Goal: Task Accomplishment & Management: Manage account settings

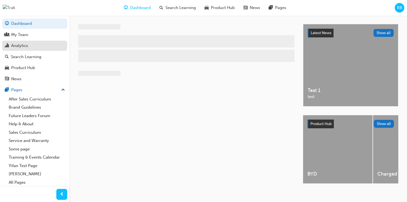
click at [47, 50] on link "Analytics" at bounding box center [34, 46] width 65 height 10
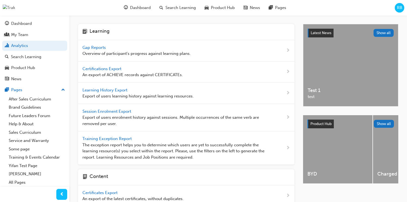
click at [98, 46] on span "Gap Reports" at bounding box center [95, 47] width 25 height 5
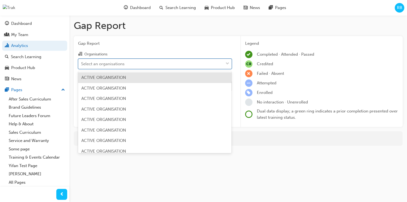
click at [128, 63] on div "Select an organisations" at bounding box center [150, 64] width 145 height 10
click at [82, 63] on input "Organisations option ACTIVE ORGANISATION focused, 1 of 340. 340 results availab…" at bounding box center [81, 63] width 1 height 5
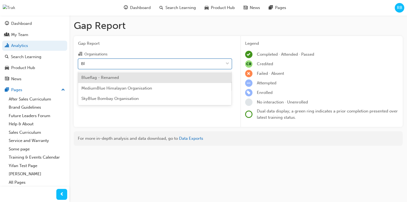
type input "Blu"
click at [123, 77] on div "Blueflag - Renamed" at bounding box center [155, 77] width 154 height 11
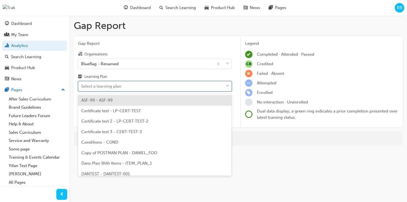
click at [123, 88] on div "Select a learning plan" at bounding box center [150, 86] width 145 height 10
click at [82, 88] on input "Learning Plan option ASF-99 - ASF-99 focused, 1 of 55. 55 results available. Us…" at bounding box center [81, 86] width 1 height 5
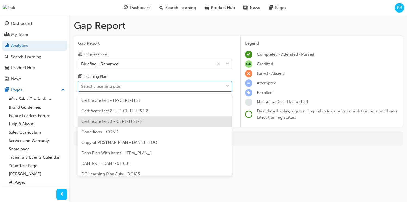
scroll to position [12, 0]
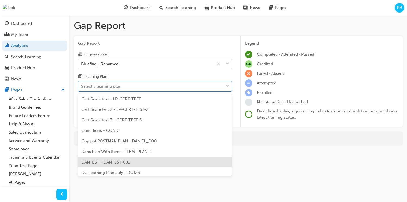
click at [115, 157] on div "DANTEST - DANTEST-001" at bounding box center [155, 162] width 154 height 11
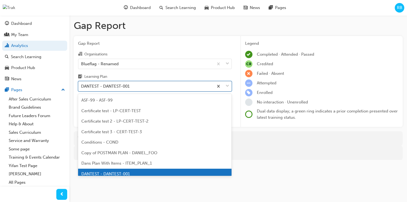
click at [133, 85] on div "DANTEST - DANTEST-001" at bounding box center [145, 86] width 135 height 10
click at [82, 85] on input "Learning Plan option DANTEST - DANTEST-001, selected. option DANTEST - DANTEST-…" at bounding box center [81, 86] width 1 height 5
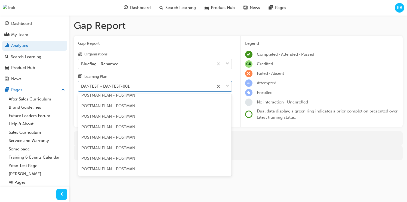
scroll to position [282, 0]
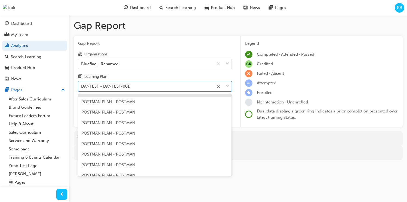
click at [119, 89] on div "DANTEST - DANTEST-001" at bounding box center [105, 86] width 48 height 6
click at [82, 88] on input "Learning Plan option DANTEST - DANTEST-001, selected. option POSTMAN PLAN - POS…" at bounding box center [81, 86] width 1 height 5
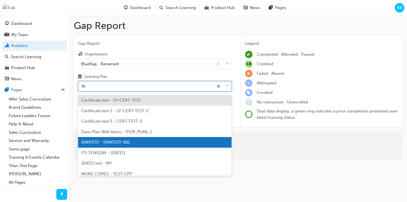
type input "Tes"
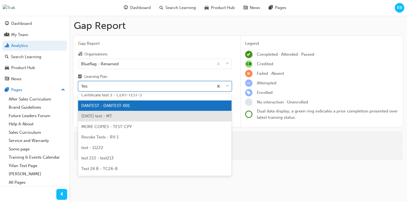
scroll to position [35, 0]
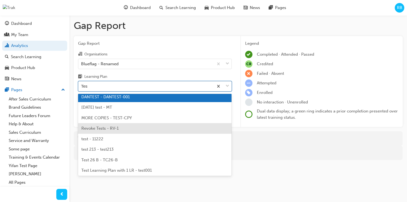
click at [125, 130] on div "Revoke Tests - RV-1" at bounding box center [155, 128] width 154 height 11
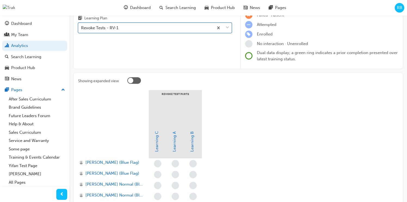
scroll to position [24, 0]
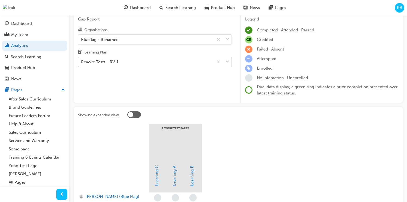
click at [137, 114] on div at bounding box center [134, 114] width 14 height 7
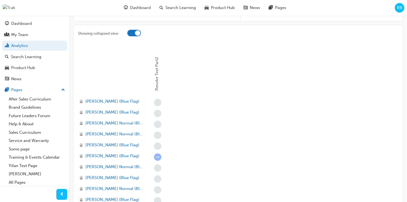
scroll to position [118, 0]
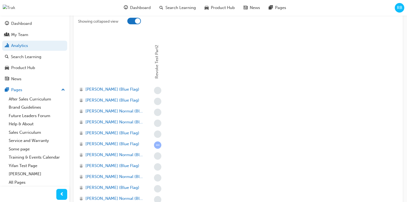
click at [132, 23] on div at bounding box center [134, 21] width 14 height 7
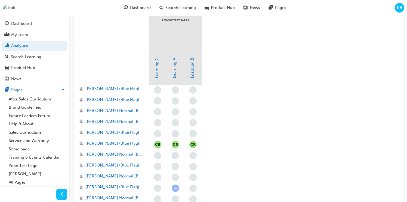
scroll to position [132, 0]
click at [158, 74] on link "Learning C" at bounding box center [156, 67] width 5 height 21
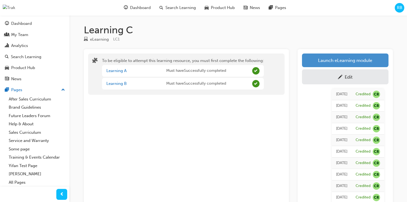
click at [324, 61] on link "Launch eLearning module" at bounding box center [345, 60] width 87 height 14
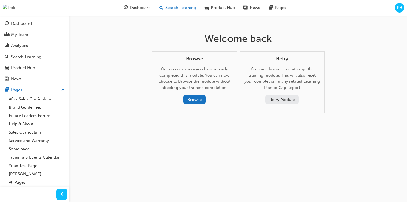
click at [167, 7] on span "Search Learning" at bounding box center [181, 8] width 30 height 6
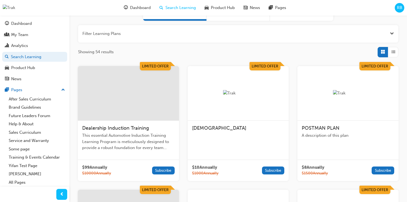
scroll to position [64, 0]
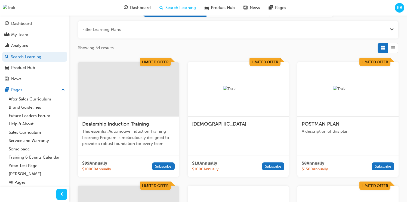
click at [237, 156] on div "$ 10 Annually $ 1000 Annually Subscribe" at bounding box center [238, 165] width 101 height 21
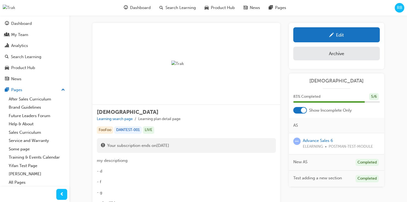
scroll to position [6, 0]
click at [318, 139] on link "Advance Sales 6" at bounding box center [318, 140] width 30 height 5
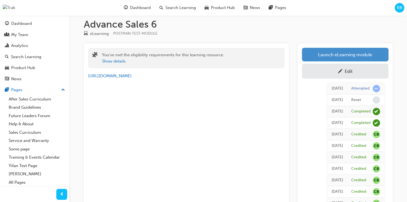
click at [315, 55] on link "Launch eLearning module" at bounding box center [345, 55] width 87 height 14
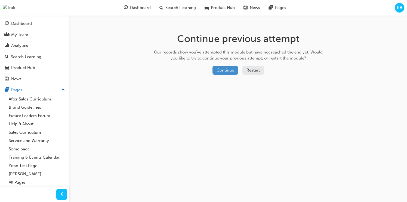
click at [229, 72] on button "Continue" at bounding box center [226, 70] width 26 height 9
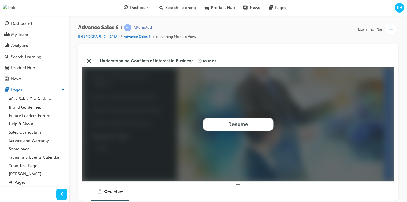
click at [226, 126] on button "Resume" at bounding box center [238, 123] width 71 height 13
click at [261, 125] on button "Resume" at bounding box center [238, 123] width 71 height 13
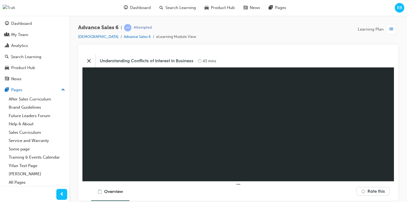
click at [89, 59] on icon "Close" at bounding box center [88, 60] width 5 height 5
click at [179, 8] on span "Search Learning" at bounding box center [181, 8] width 30 height 6
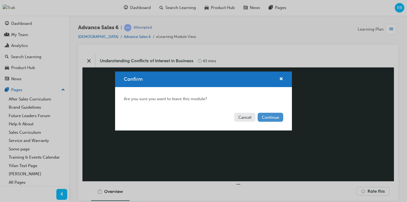
click at [272, 115] on button "Continue" at bounding box center [271, 116] width 26 height 9
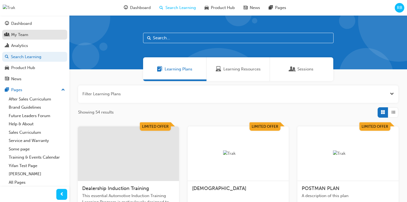
click at [46, 32] on div "My Team" at bounding box center [35, 34] width 60 height 7
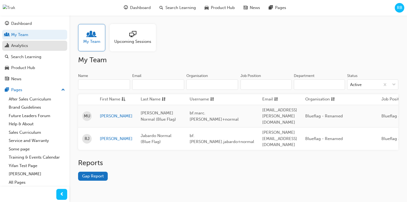
click at [42, 48] on div "Analytics" at bounding box center [35, 45] width 60 height 7
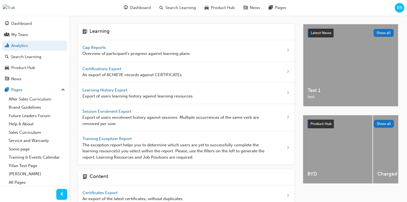
click at [91, 45] on span "Gap Reports" at bounding box center [95, 47] width 25 height 5
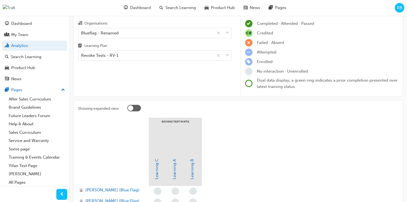
scroll to position [44, 0]
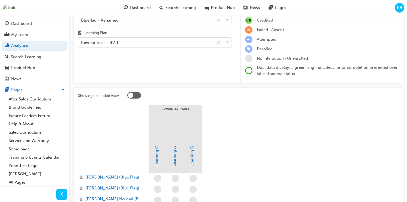
click at [136, 94] on div at bounding box center [134, 95] width 14 height 7
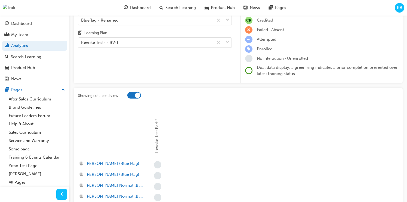
click at [135, 94] on div at bounding box center [134, 95] width 14 height 7
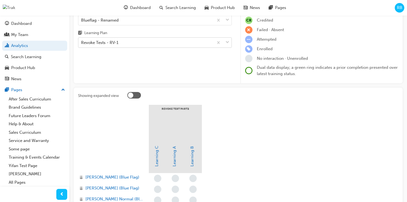
click at [151, 40] on div "Revoke Tests - RV-1" at bounding box center [145, 43] width 135 height 10
click at [82, 40] on input "Learning Plan Revoke Tests - RV-1" at bounding box center [81, 42] width 1 height 5
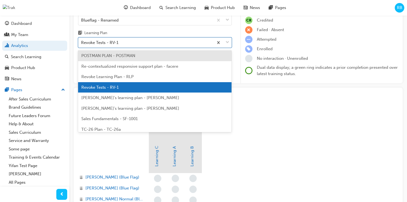
scroll to position [362, 0]
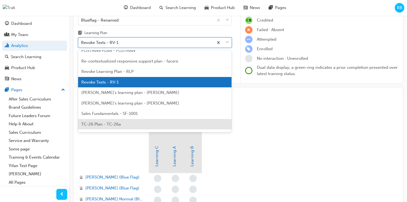
click at [130, 123] on div "TC-26 Plan - TC-26a" at bounding box center [155, 124] width 154 height 11
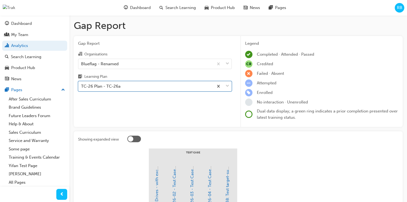
click at [138, 138] on div at bounding box center [134, 138] width 14 height 7
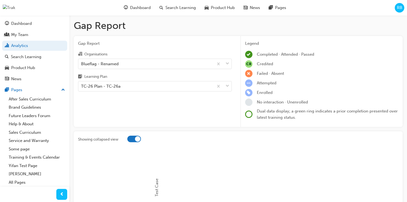
click at [132, 138] on div at bounding box center [134, 138] width 14 height 7
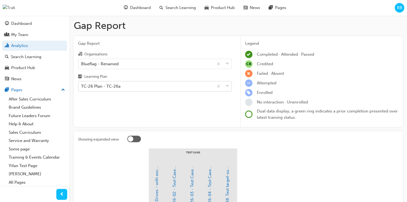
click at [161, 84] on div "TC-26 Plan - TC-26a" at bounding box center [145, 86] width 135 height 10
click at [82, 84] on input "Learning Plan TC-26 Plan - TC-26a" at bounding box center [81, 86] width 1 height 5
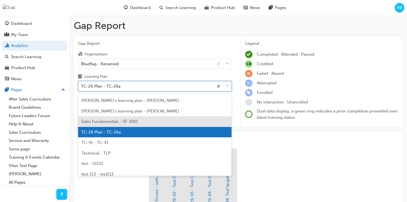
scroll to position [400, 0]
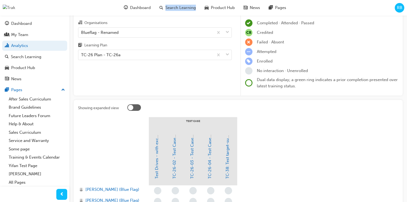
scroll to position [35, 0]
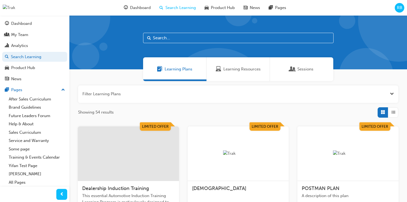
scroll to position [2, 0]
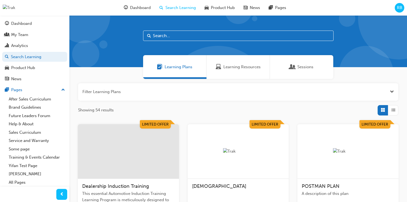
click at [173, 36] on input "text" at bounding box center [238, 35] width 191 height 10
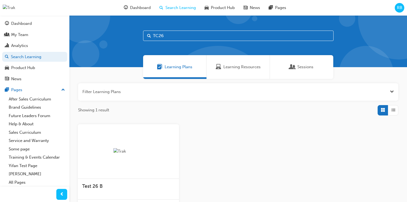
click at [158, 35] on input "TC26" at bounding box center [238, 35] width 191 height 10
type input "TC-26"
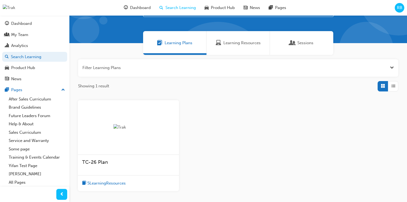
scroll to position [27, 0]
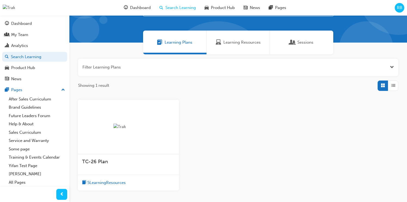
click at [139, 160] on div "TC-26 Plan" at bounding box center [128, 161] width 93 height 7
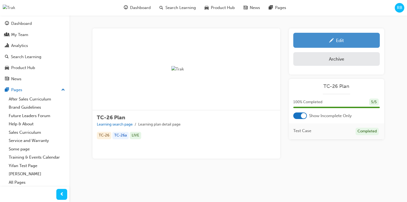
click at [316, 37] on div "Edit" at bounding box center [337, 40] width 78 height 7
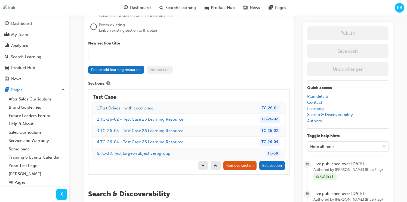
scroll to position [480, 0]
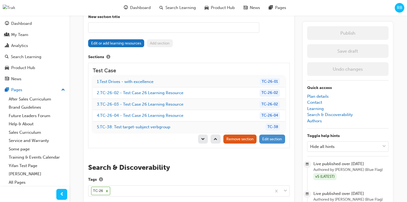
click at [270, 139] on button "Edit section" at bounding box center [273, 138] width 26 height 9
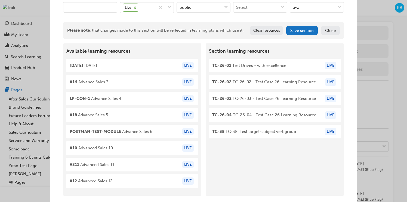
scroll to position [56, 0]
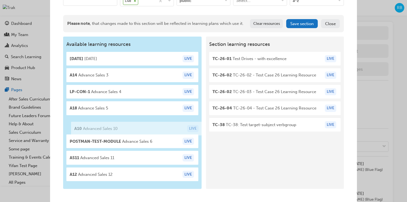
drag, startPoint x: 152, startPoint y: 140, endPoint x: 159, endPoint y: 127, distance: 14.4
click at [159, 127] on div "Available learning resources 18NOV 18 november LIVE A14 Advance Sales 3 LIVE LP…" at bounding box center [132, 112] width 139 height 152
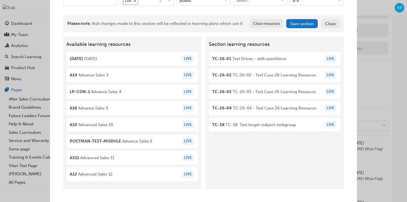
scroll to position [513, 0]
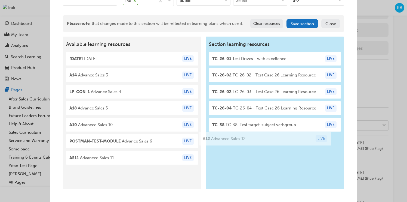
drag, startPoint x: 132, startPoint y: 173, endPoint x: 267, endPoint y: 137, distance: 140.2
click at [267, 137] on div "Available learning resources 18NOV 18 november LIVE A14 Advance Sales 3 LIVE LP…" at bounding box center [203, 112] width 281 height 152
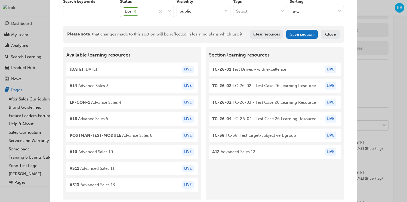
scroll to position [43, 0]
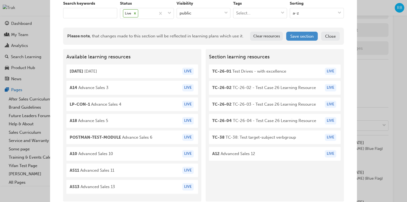
click at [308, 36] on button "Save section" at bounding box center [302, 36] width 32 height 9
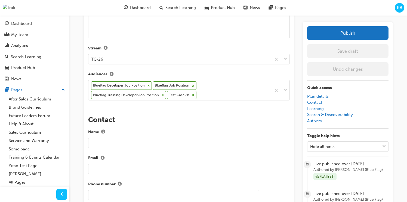
scroll to position [220, 0]
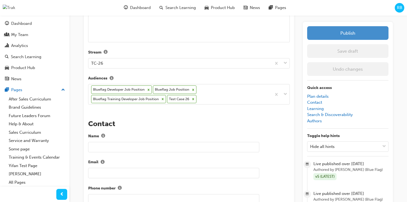
click at [339, 33] on button "Publish" at bounding box center [347, 33] width 81 height 14
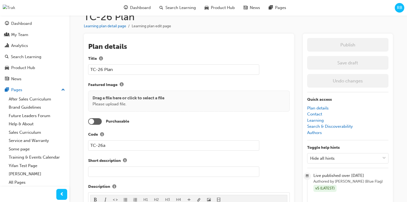
scroll to position [0, 0]
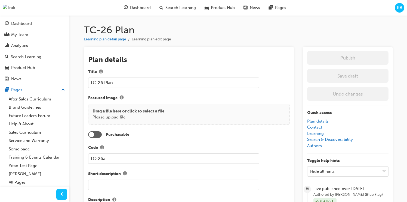
click at [107, 40] on link "Learning plan detail page" at bounding box center [105, 39] width 42 height 5
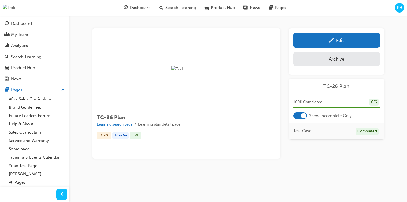
click at [300, 115] on div at bounding box center [301, 115] width 14 height 7
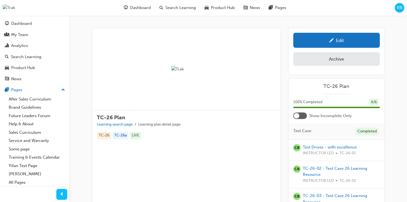
click at [330, 48] on div "Edit Learning Plan Archive" at bounding box center [336, 51] width 95 height 46
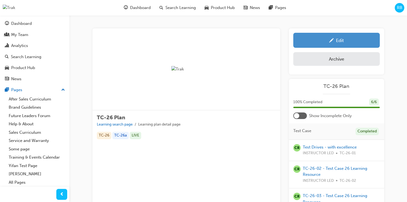
click at [328, 42] on div "Edit" at bounding box center [337, 40] width 78 height 7
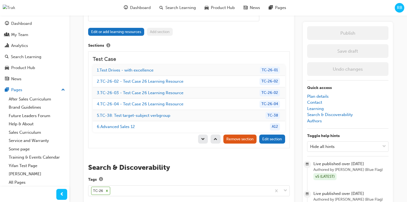
scroll to position [493, 0]
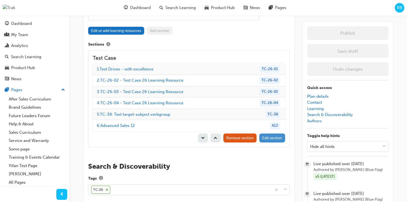
click at [270, 135] on span "Edit section" at bounding box center [273, 137] width 20 height 5
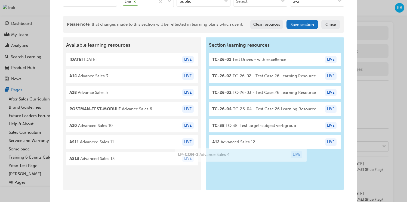
scroll to position [56, 0]
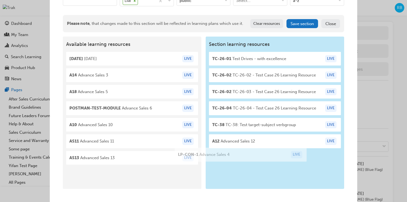
drag, startPoint x: 142, startPoint y: 99, endPoint x: 252, endPoint y: 155, distance: 123.7
click at [252, 155] on div "Available learning resources 18NOV 18 november LIVE A14 Advance Sales 3 LIVE LP…" at bounding box center [203, 112] width 281 height 152
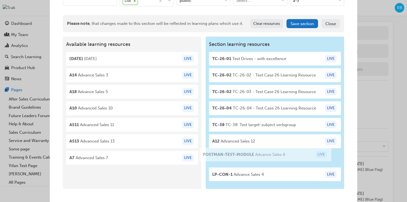
drag, startPoint x: 132, startPoint y: 113, endPoint x: 267, endPoint y: 159, distance: 142.4
click at [267, 159] on div "Available learning resources 18NOV 18 november LIVE A14 Advance Sales 3 LIVE A1…" at bounding box center [203, 112] width 281 height 152
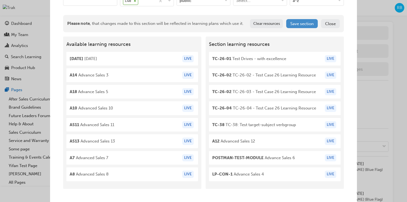
click at [303, 23] on button "Save section" at bounding box center [302, 23] width 32 height 9
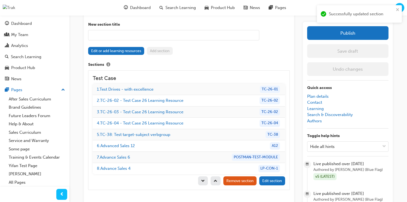
scroll to position [446, 0]
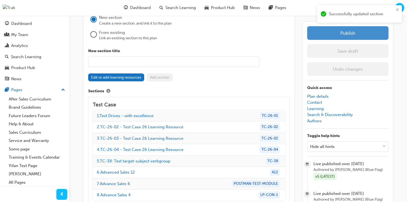
click at [320, 36] on button "Publish" at bounding box center [347, 33] width 81 height 14
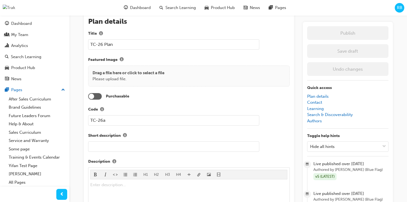
scroll to position [0, 0]
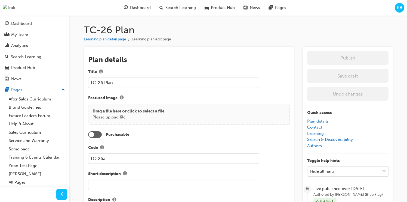
click at [108, 38] on link "Learning plan detail page" at bounding box center [105, 39] width 42 height 5
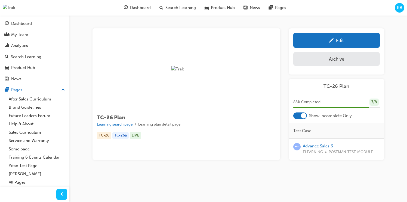
click at [402, 7] on div "RB" at bounding box center [400, 8] width 10 height 10
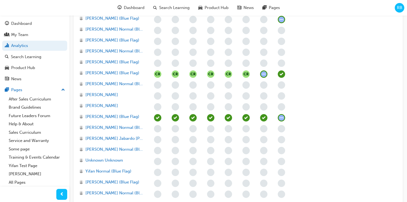
scroll to position [642, 0]
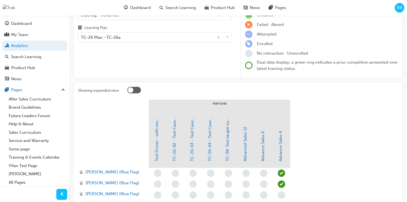
scroll to position [57, 0]
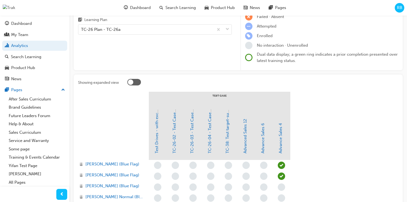
click at [141, 83] on div at bounding box center [134, 82] width 14 height 7
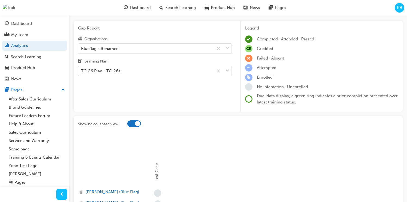
scroll to position [0, 0]
